Goal: Entertainment & Leisure: Consume media (video, audio)

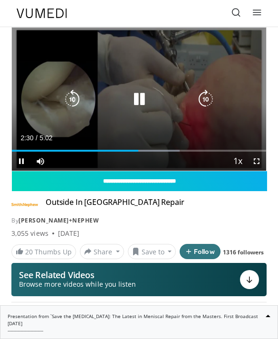
click at [56, 129] on div "10 seconds Tap to unmute" at bounding box center [139, 99] width 254 height 143
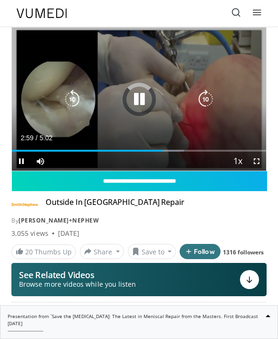
click at [163, 146] on div "Loaded : 67.68%" at bounding box center [139, 147] width 254 height 9
click at [62, 142] on div "10 seconds Tap to unmute" at bounding box center [139, 99] width 254 height 143
click at [72, 158] on div "Current Time 3:04 / Duration 5:02 Pause Skip Backward Skip Forward Mute Loaded …" at bounding box center [139, 161] width 254 height 19
click at [68, 150] on div "Loaded : 70.04%" at bounding box center [101, 151] width 178 height 2
click at [30, 116] on div "10 seconds Tap to unmute" at bounding box center [139, 99] width 254 height 143
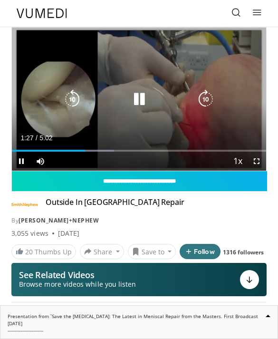
click at [87, 137] on div "10 seconds Tap to unmute" at bounding box center [139, 99] width 254 height 143
click at [148, 91] on icon "Video Player" at bounding box center [139, 99] width 19 height 19
